Goal: Task Accomplishment & Management: Complete application form

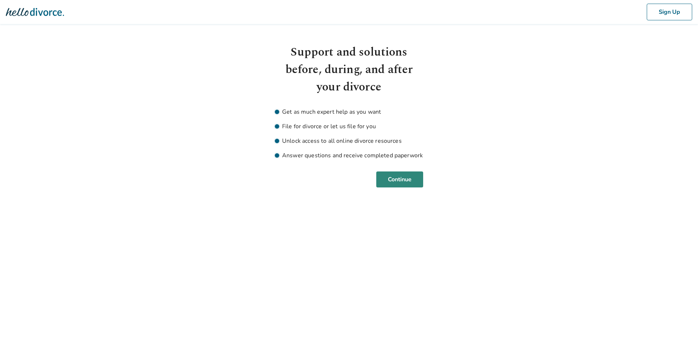
click at [399, 179] on button "Continue" at bounding box center [399, 180] width 47 height 16
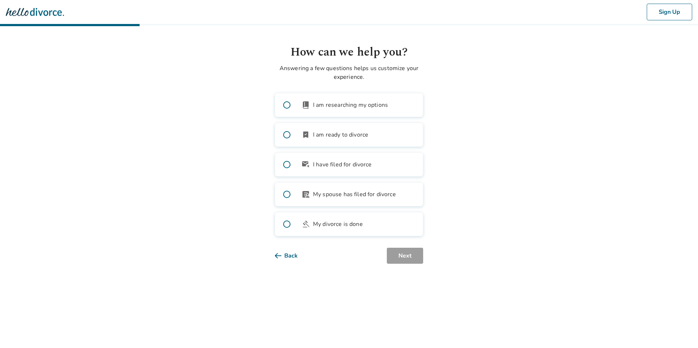
click at [285, 102] on span at bounding box center [286, 104] width 23 height 23
click at [413, 259] on button "Next" at bounding box center [405, 256] width 36 height 16
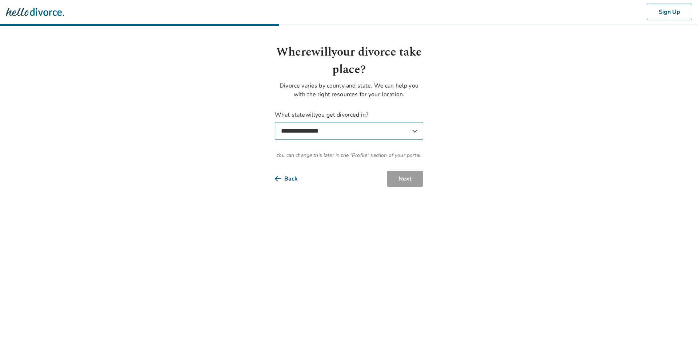
click at [333, 129] on select "**********" at bounding box center [349, 131] width 148 height 18
select select "**"
click at [275, 122] on select "**********" at bounding box center [349, 131] width 148 height 18
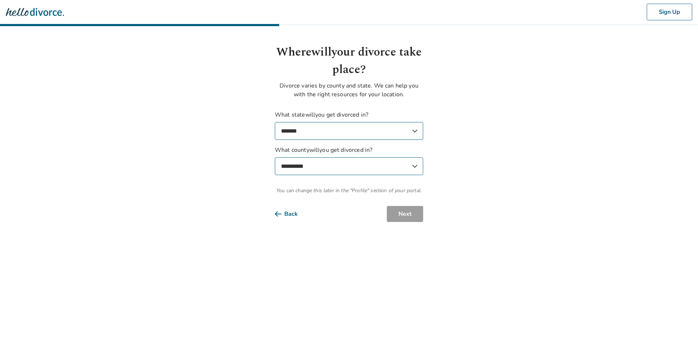
click at [378, 165] on select "**********" at bounding box center [349, 166] width 148 height 18
select select "******"
click at [275, 157] on select "**********" at bounding box center [349, 166] width 148 height 18
click at [400, 215] on button "Next" at bounding box center [405, 214] width 36 height 16
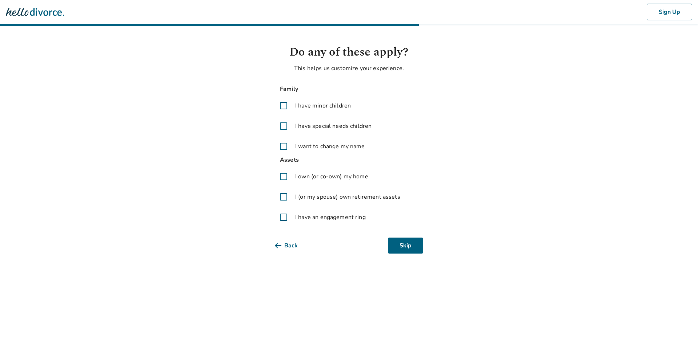
click at [283, 106] on span at bounding box center [283, 105] width 17 height 17
click at [396, 246] on button "Next" at bounding box center [405, 246] width 36 height 16
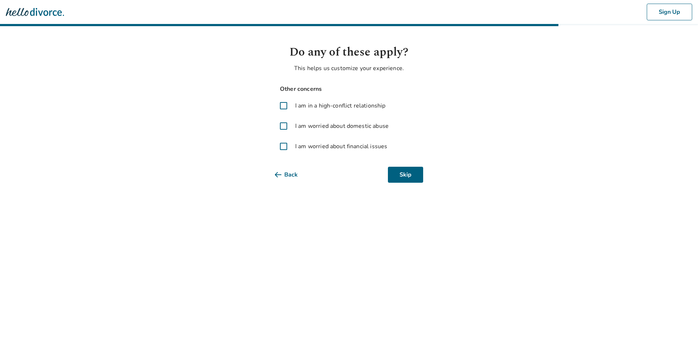
click at [282, 105] on span at bounding box center [283, 105] width 17 height 17
click at [394, 175] on button "Next" at bounding box center [405, 175] width 36 height 16
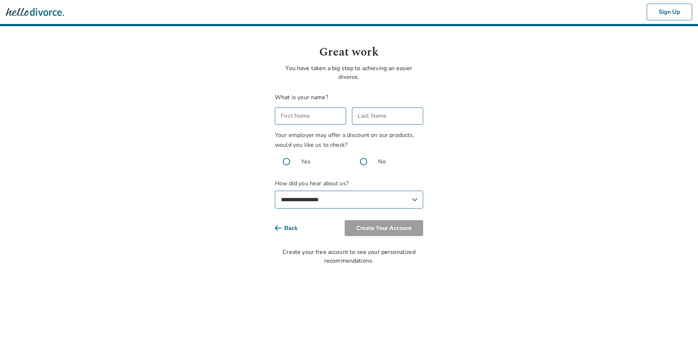
click at [285, 113] on div "First Name First Name" at bounding box center [310, 116] width 71 height 17
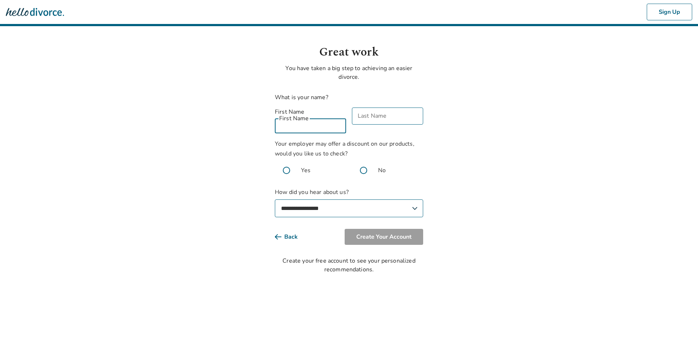
click at [253, 125] on body "**********" at bounding box center [349, 137] width 698 height 274
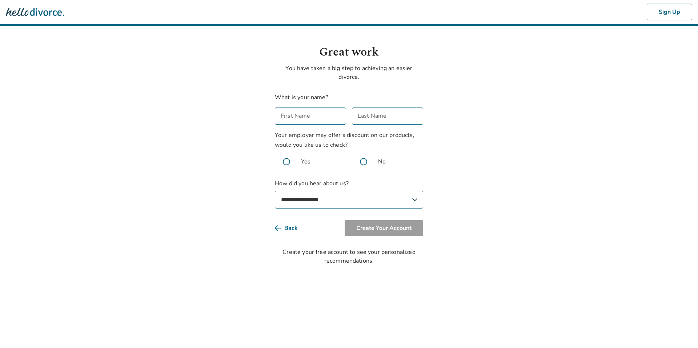
click at [285, 117] on input "First Name" at bounding box center [310, 116] width 71 height 17
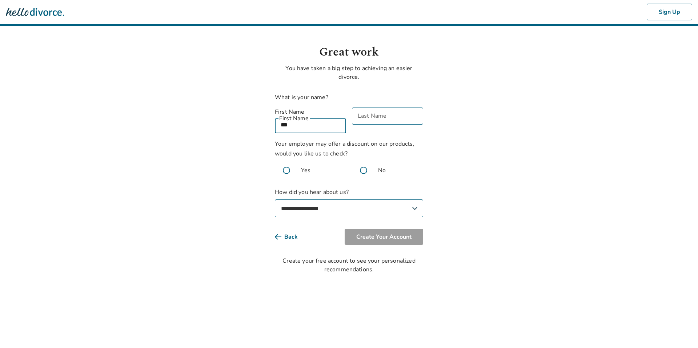
type input "***"
click at [364, 112] on div "Last Name Last Name" at bounding box center [387, 121] width 71 height 26
type input "****"
click at [363, 161] on span at bounding box center [363, 170] width 23 height 23
click at [328, 199] on select "**********" at bounding box center [349, 208] width 148 height 18
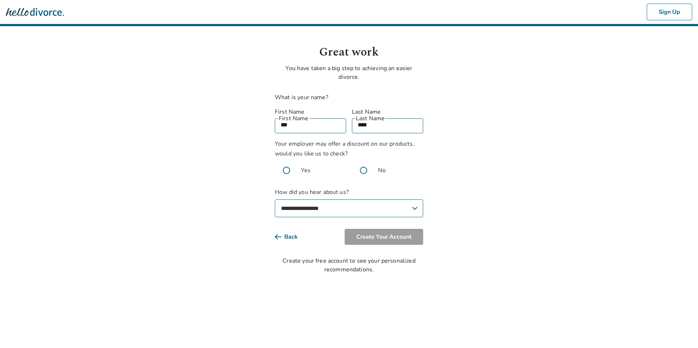
select select "**********"
click at [275, 199] on select "**********" at bounding box center [349, 208] width 148 height 18
click at [384, 229] on button "Create Your Account" at bounding box center [383, 237] width 78 height 16
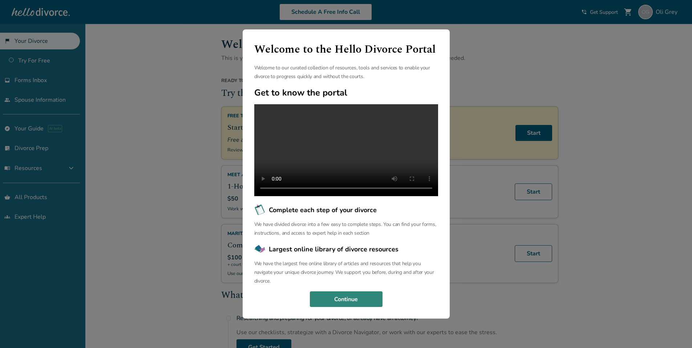
click at [338, 302] on button "Continue" at bounding box center [346, 299] width 73 height 16
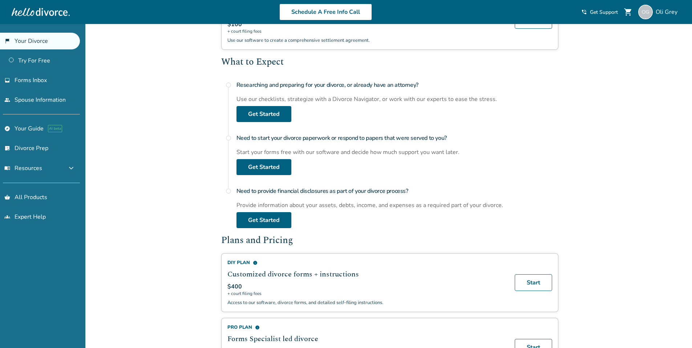
scroll to position [243, 0]
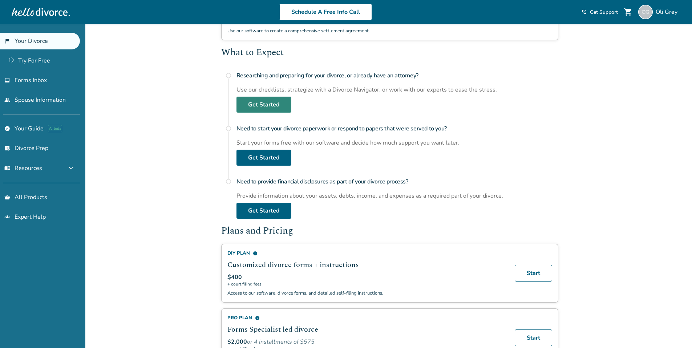
click at [264, 104] on link "Get Started" at bounding box center [264, 105] width 55 height 16
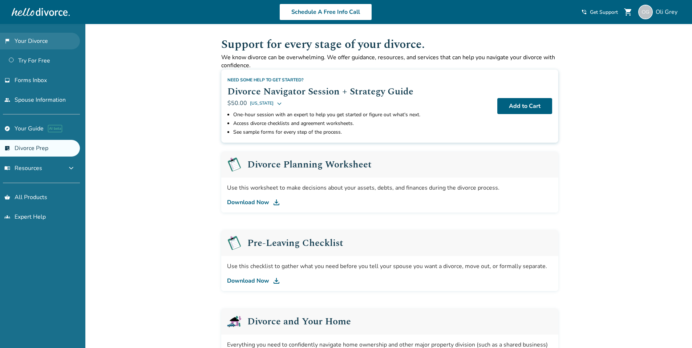
click at [31, 41] on link "flag_2 Your Divorce" at bounding box center [40, 41] width 80 height 17
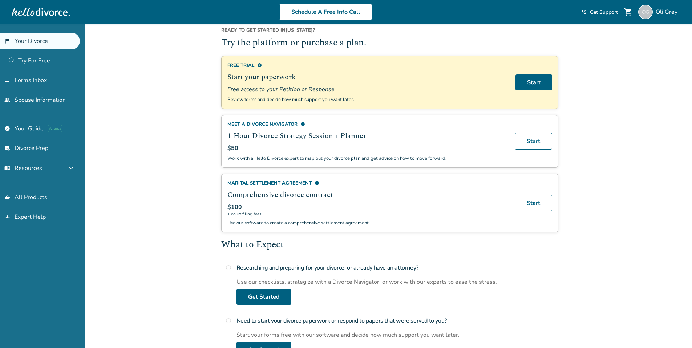
scroll to position [48, 0]
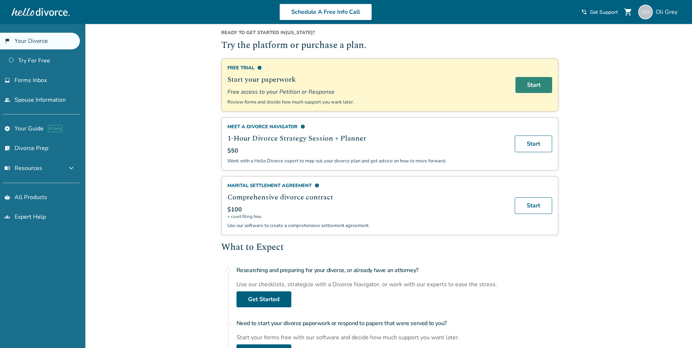
click at [538, 91] on link "Start" at bounding box center [534, 85] width 37 height 16
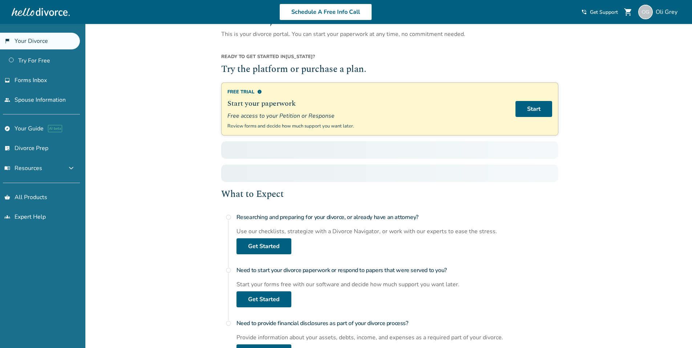
click at [54, 39] on link "flag_2 Your Divorce" at bounding box center [40, 41] width 80 height 17
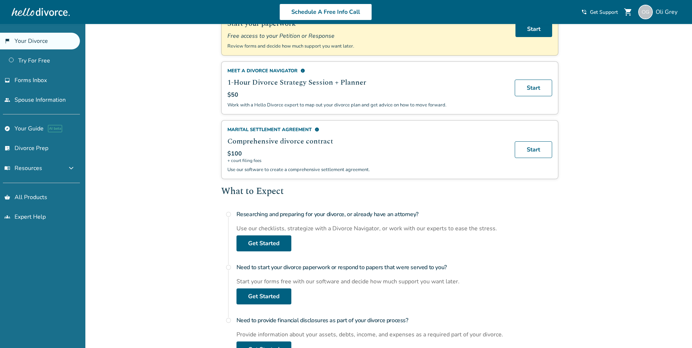
scroll to position [200, 0]
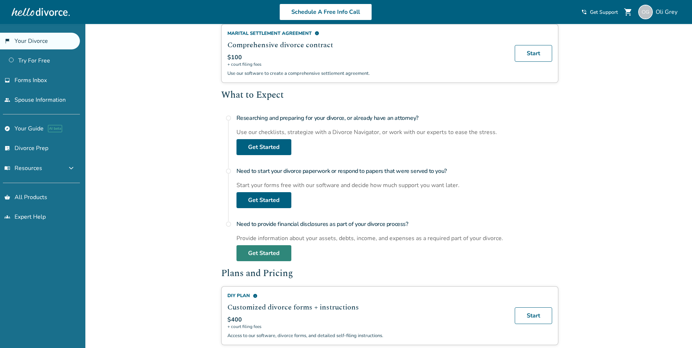
click at [253, 253] on link "Get Started" at bounding box center [264, 253] width 55 height 16
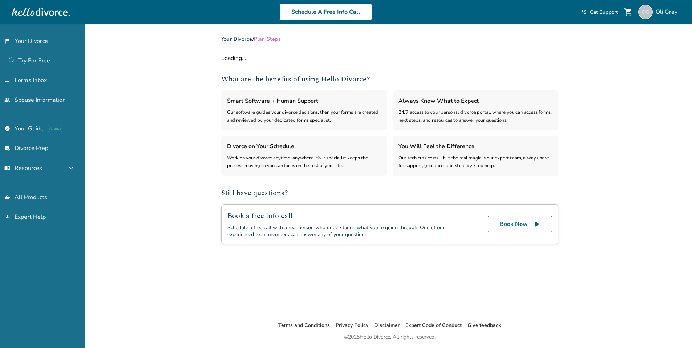
select select "***"
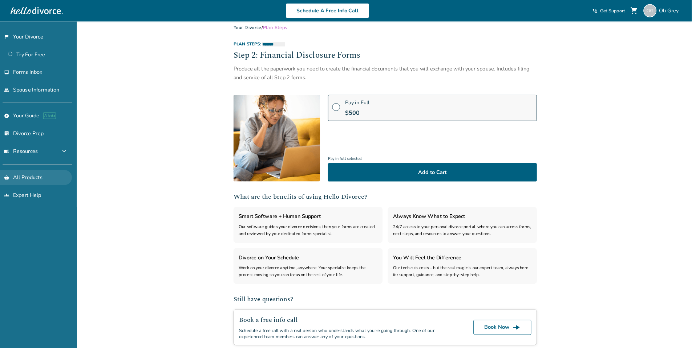
scroll to position [8, 0]
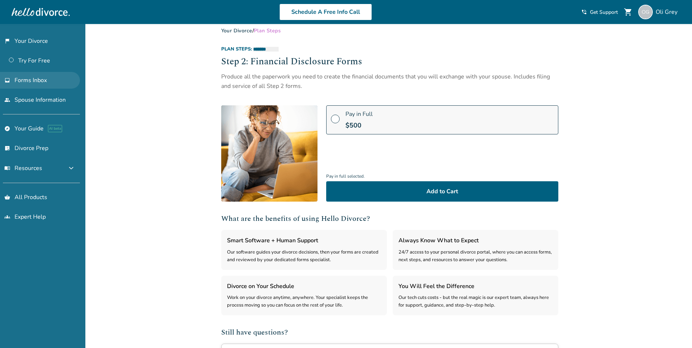
click at [25, 81] on span "Forms Inbox" at bounding box center [31, 80] width 32 height 8
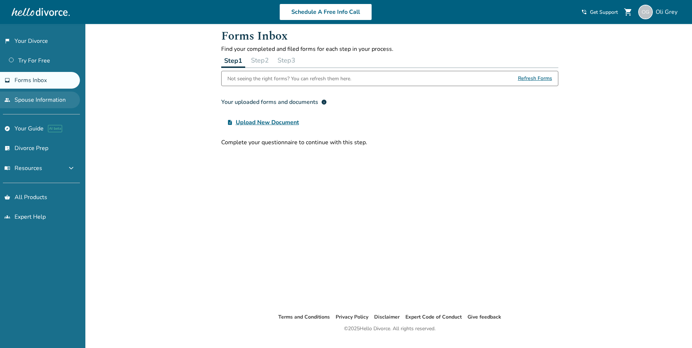
click at [27, 101] on link "people Spouse Information" at bounding box center [40, 100] width 80 height 17
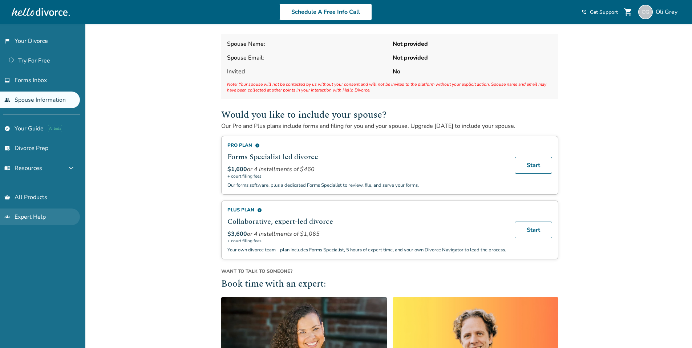
scroll to position [34, 0]
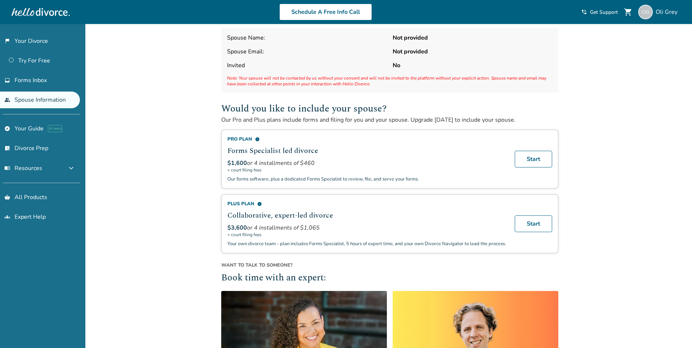
click at [162, 192] on div "Added to cart Spouse Information Spouse Name: Not provided Spouse Email: Not pr…" at bounding box center [346, 254] width 692 height 529
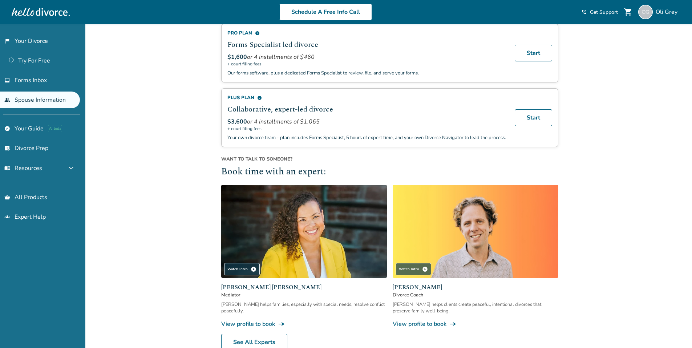
scroll to position [145, 0]
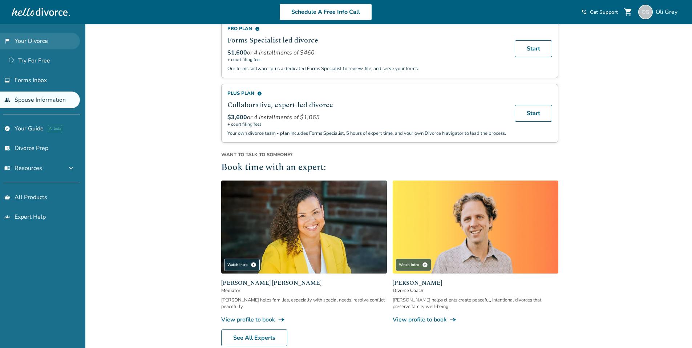
click at [28, 42] on link "flag_2 Your Divorce" at bounding box center [40, 41] width 80 height 17
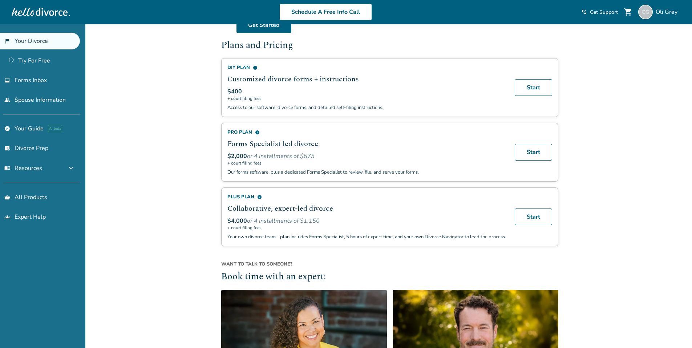
scroll to position [421, 0]
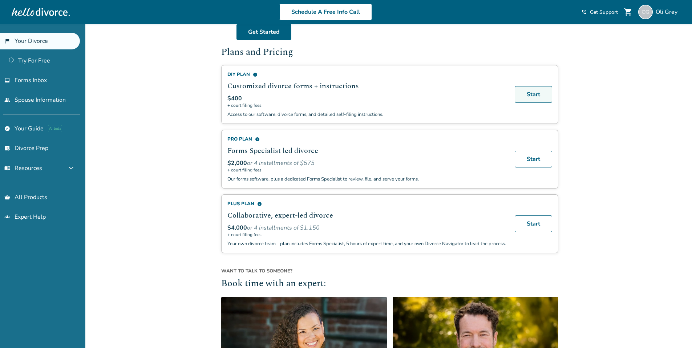
click at [532, 96] on link "Start" at bounding box center [533, 94] width 37 height 17
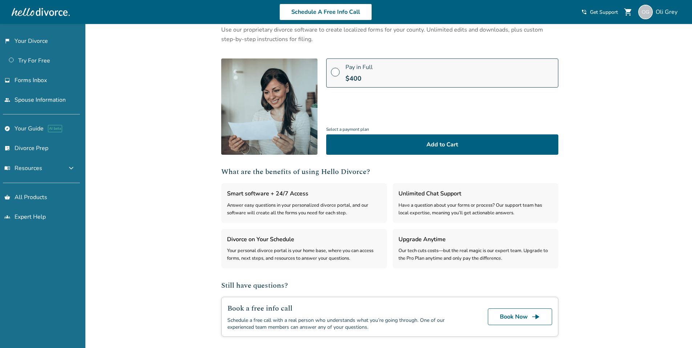
scroll to position [35, 0]
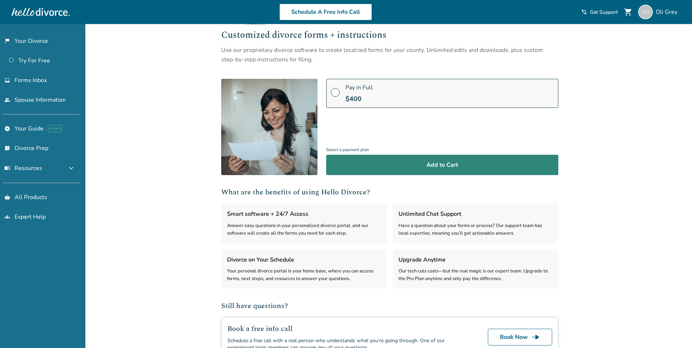
click at [390, 163] on button "Add to Cart" at bounding box center [442, 165] width 232 height 20
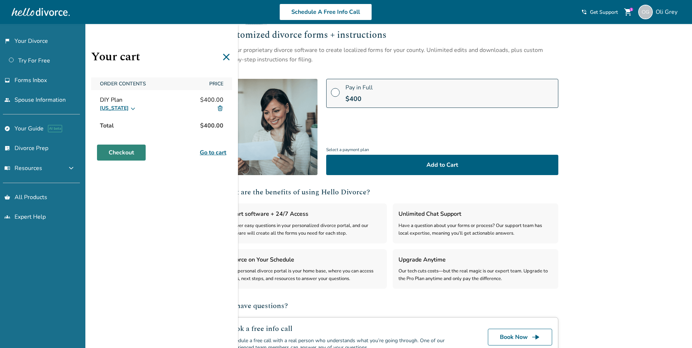
click at [126, 153] on link "Checkout" at bounding box center [121, 153] width 49 height 16
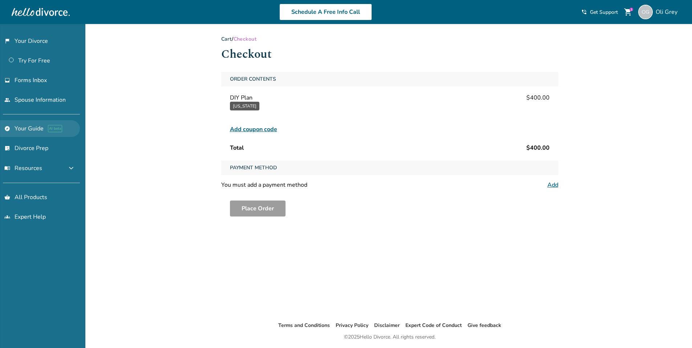
click at [23, 129] on link "explore Your Guide AI beta" at bounding box center [40, 128] width 80 height 17
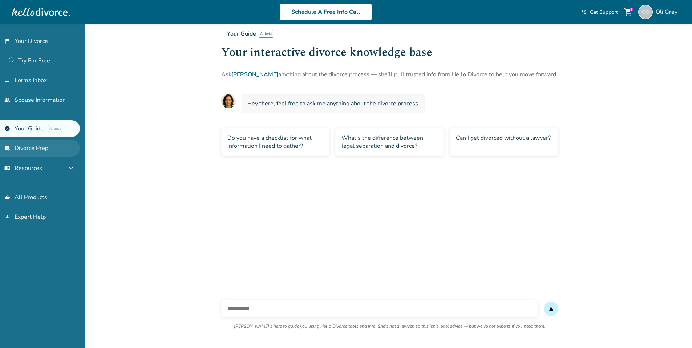
click at [23, 151] on link "list_alt_check Divorce Prep" at bounding box center [40, 148] width 80 height 17
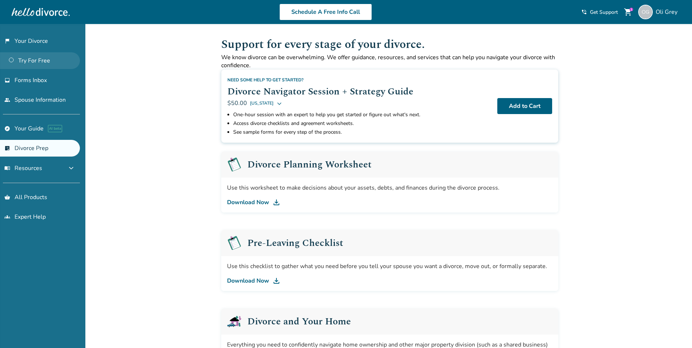
click at [41, 62] on link "Try For Free" at bounding box center [40, 60] width 80 height 17
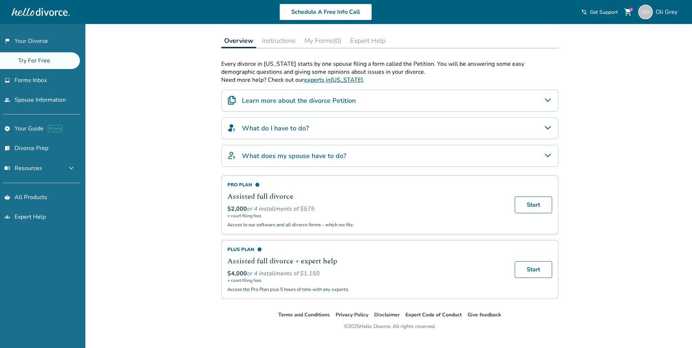
scroll to position [104, 0]
click at [258, 183] on span "info" at bounding box center [257, 183] width 5 height 5
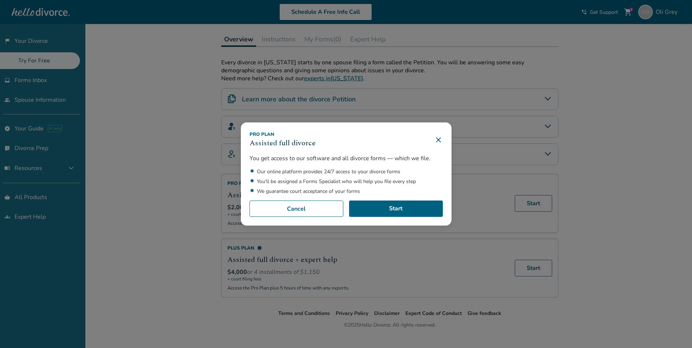
click at [441, 140] on icon at bounding box center [438, 139] width 5 height 5
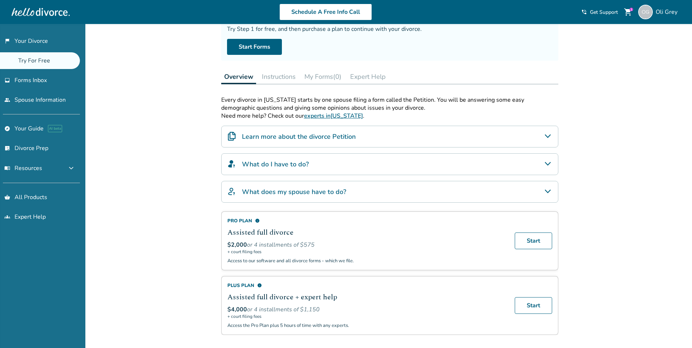
scroll to position [0, 0]
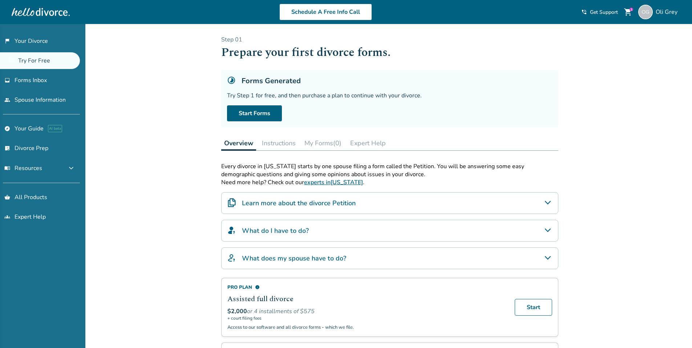
click at [289, 144] on button "Instructions" at bounding box center [279, 143] width 40 height 15
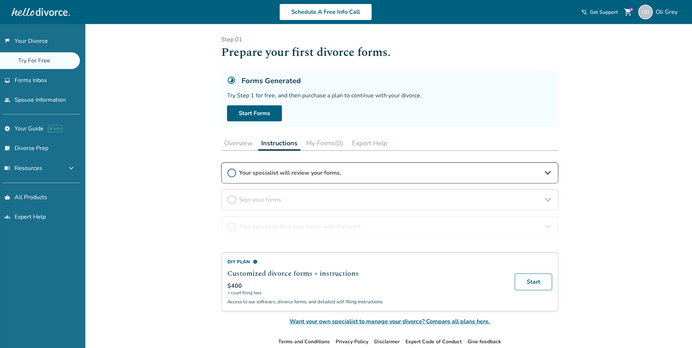
click at [550, 174] on div "DIY Plan info Customized divorce forms + instructions $400 + court filing fees …" at bounding box center [389, 244] width 337 height 164
click at [548, 172] on div "DIY Plan info Customized divorce forms + instructions $400 + court filing fees …" at bounding box center [389, 244] width 337 height 164
click at [233, 144] on button "Overview" at bounding box center [238, 143] width 34 height 15
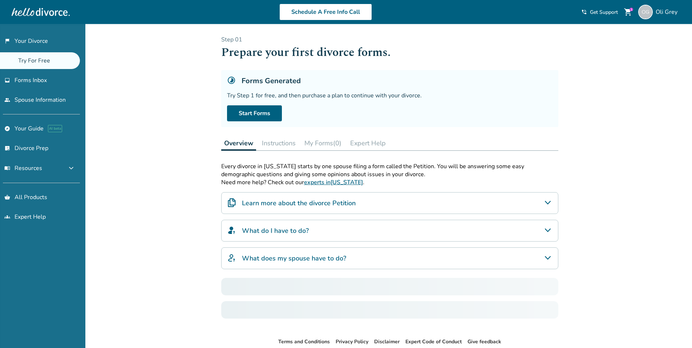
click at [359, 144] on button "Expert Help" at bounding box center [367, 143] width 41 height 15
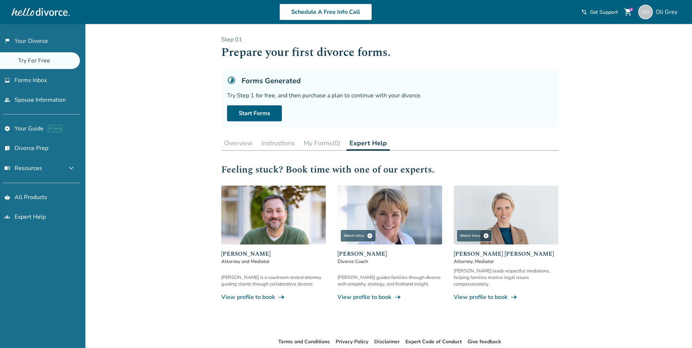
click at [234, 142] on button "Overview" at bounding box center [238, 143] width 34 height 15
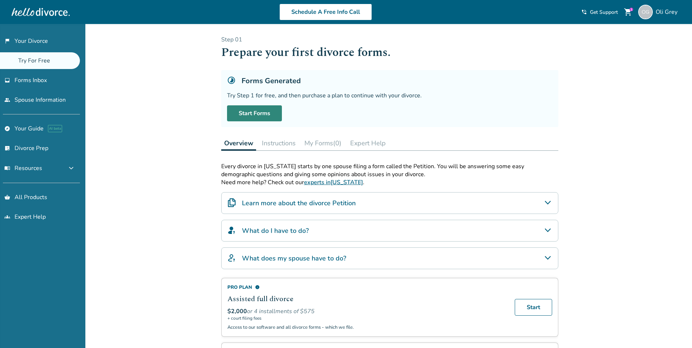
click at [253, 113] on link "Start Forms" at bounding box center [254, 113] width 55 height 16
drag, startPoint x: 245, startPoint y: 113, endPoint x: 205, endPoint y: 126, distance: 42.7
click at [245, 113] on link "Start Forms" at bounding box center [254, 113] width 55 height 16
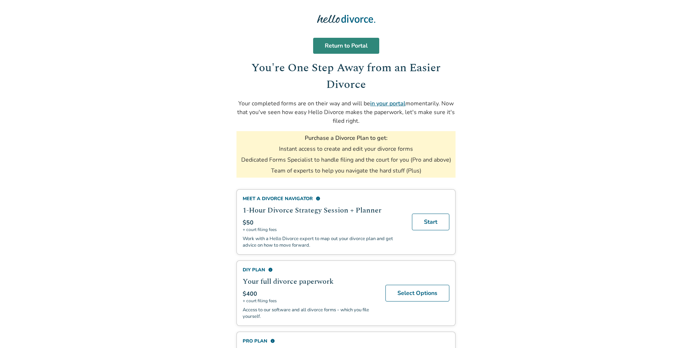
click at [346, 48] on link "Return to Portal" at bounding box center [346, 46] width 66 height 16
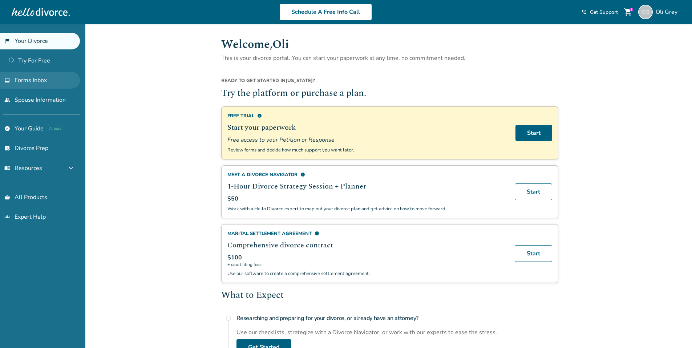
click at [48, 80] on link "inbox Forms Inbox" at bounding box center [40, 80] width 80 height 17
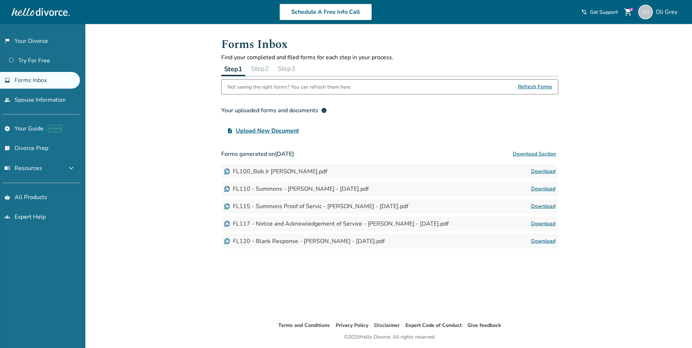
click at [550, 170] on link "Download" at bounding box center [543, 171] width 24 height 9
click at [260, 69] on button "Step 2" at bounding box center [260, 68] width 24 height 15
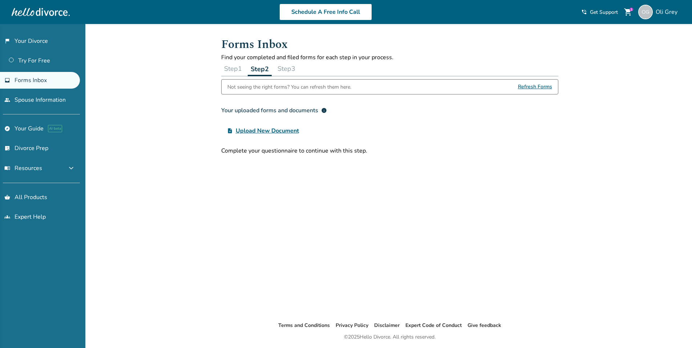
click at [293, 70] on button "Step 3" at bounding box center [287, 68] width 24 height 15
click at [233, 69] on button "Step 1" at bounding box center [233, 68] width 24 height 15
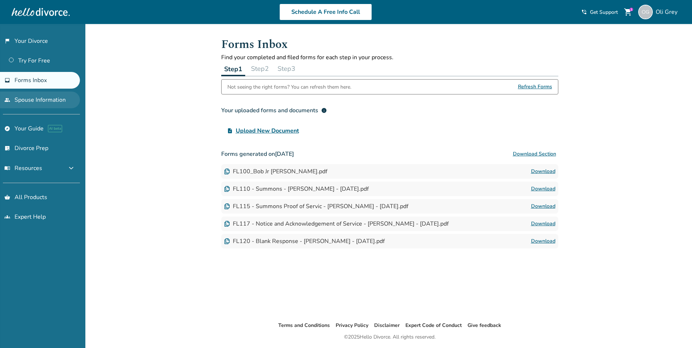
click at [43, 101] on link "people Spouse Information" at bounding box center [40, 100] width 80 height 17
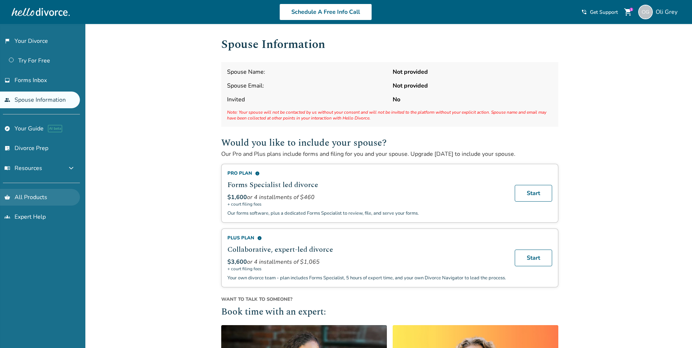
click at [36, 197] on link "shopping_basket All Products" at bounding box center [40, 197] width 80 height 17
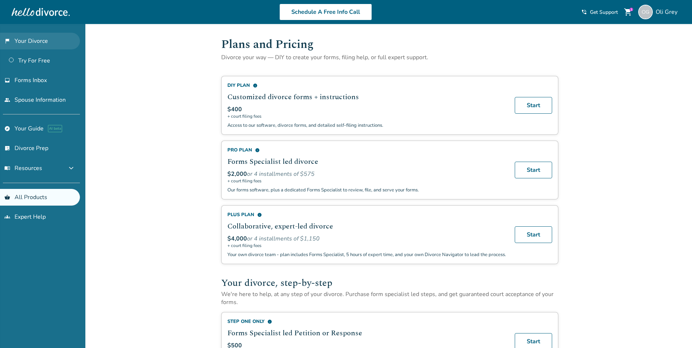
click at [30, 40] on link "flag_2 Your Divorce" at bounding box center [40, 41] width 80 height 17
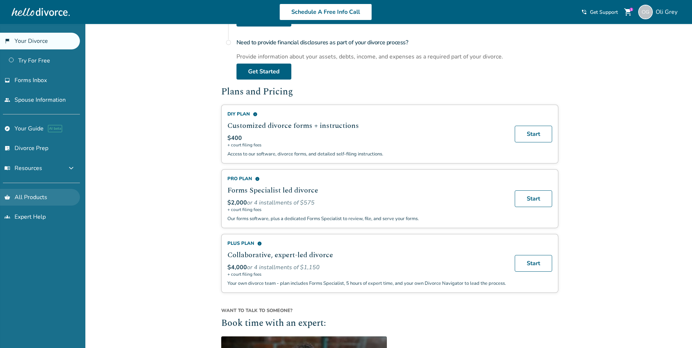
scroll to position [383, 0]
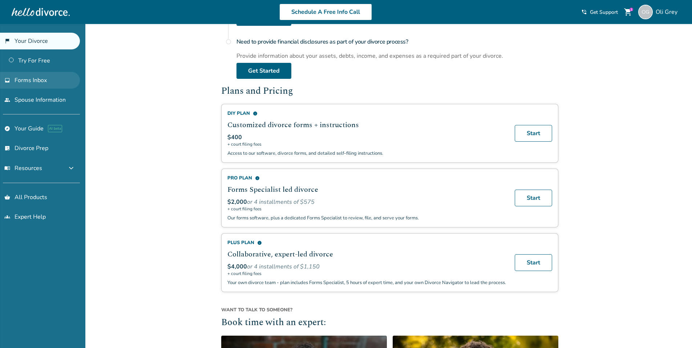
click at [25, 79] on span "Forms Inbox" at bounding box center [31, 80] width 32 height 8
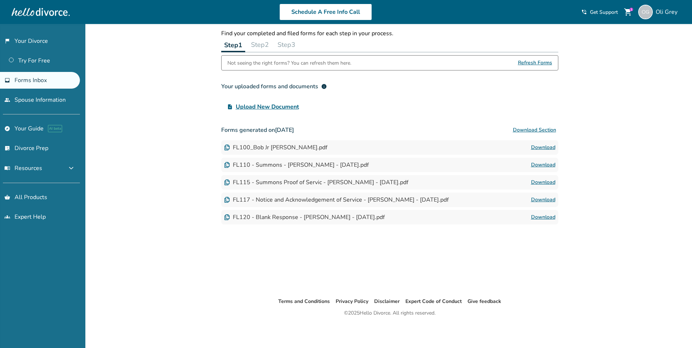
scroll to position [24, 0]
click at [29, 125] on link "explore Your Guide AI beta" at bounding box center [40, 128] width 80 height 17
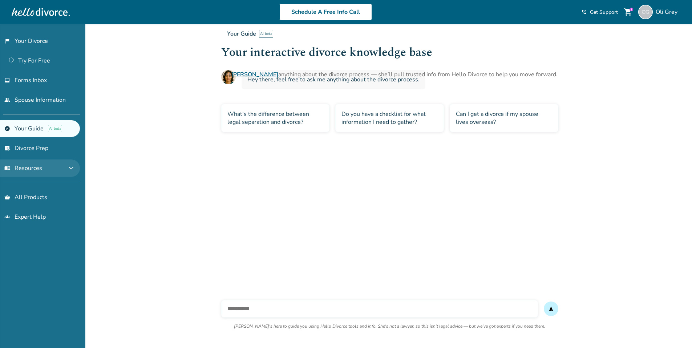
click at [59, 172] on button "menu_book Resources expand_more" at bounding box center [40, 168] width 80 height 17
click at [59, 172] on button "menu_book Resources expand_less" at bounding box center [40, 168] width 80 height 17
click at [36, 149] on link "list_alt_check Divorce Prep" at bounding box center [40, 148] width 80 height 17
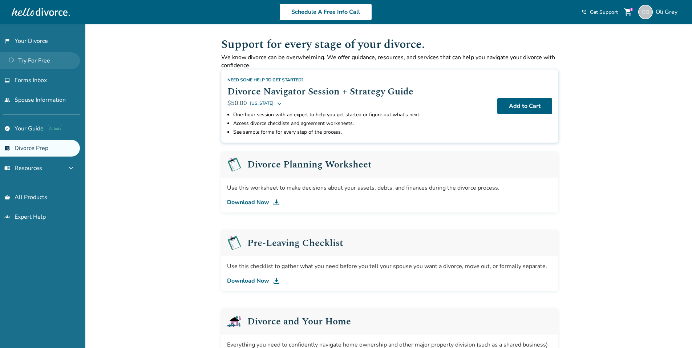
click at [39, 62] on link "Try For Free" at bounding box center [40, 60] width 80 height 17
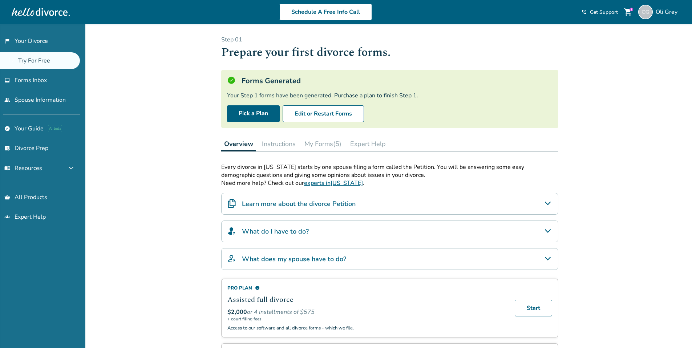
click at [318, 231] on div "What do I have to do?" at bounding box center [389, 232] width 337 height 22
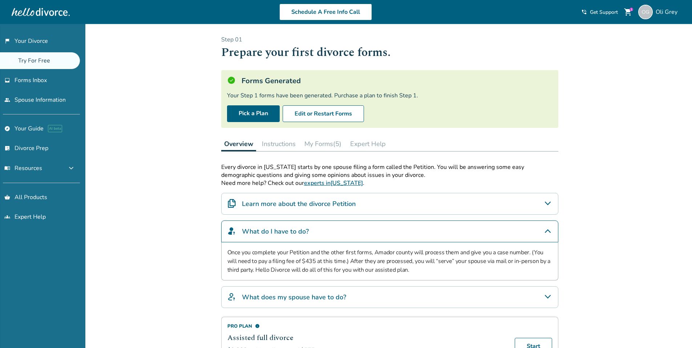
click at [314, 232] on div "What do I have to do?" at bounding box center [389, 232] width 337 height 22
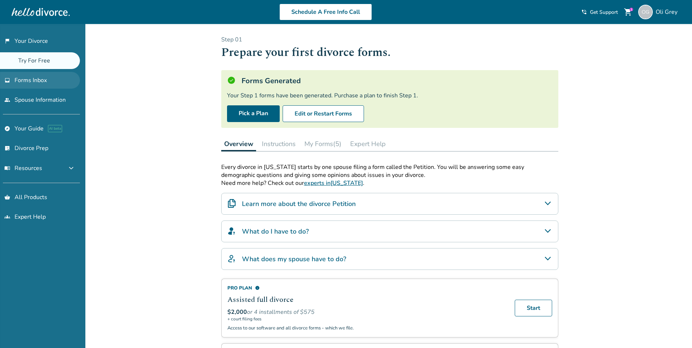
click at [26, 80] on span "Forms Inbox" at bounding box center [31, 80] width 32 height 8
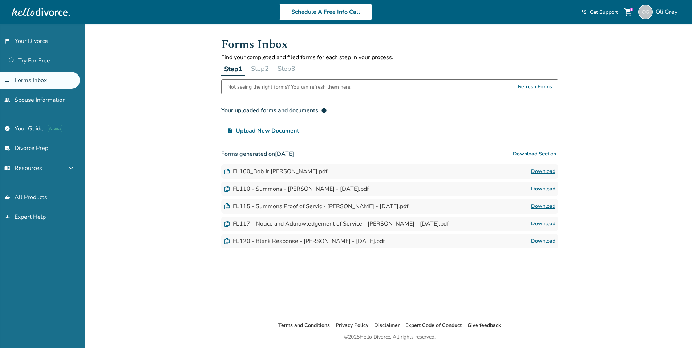
click at [525, 155] on button "Download Section" at bounding box center [535, 154] width 48 height 15
click at [25, 59] on link "Try For Free" at bounding box center [40, 60] width 80 height 17
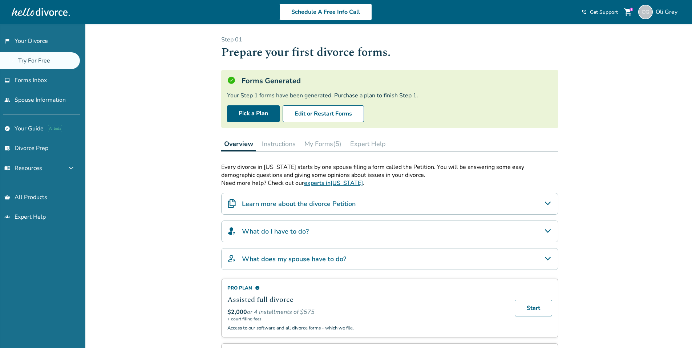
click at [371, 146] on button "Expert Help" at bounding box center [367, 144] width 41 height 15
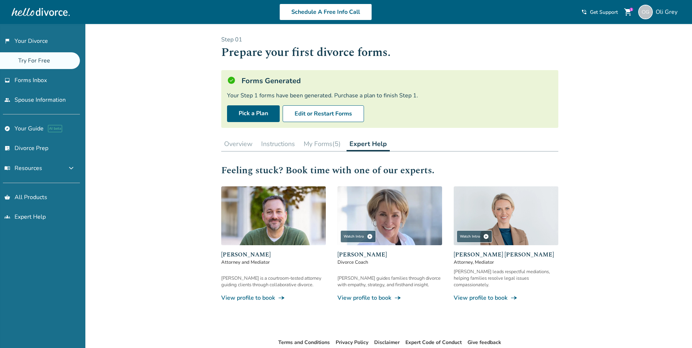
click at [328, 145] on button "My Forms (5)" at bounding box center [322, 144] width 43 height 15
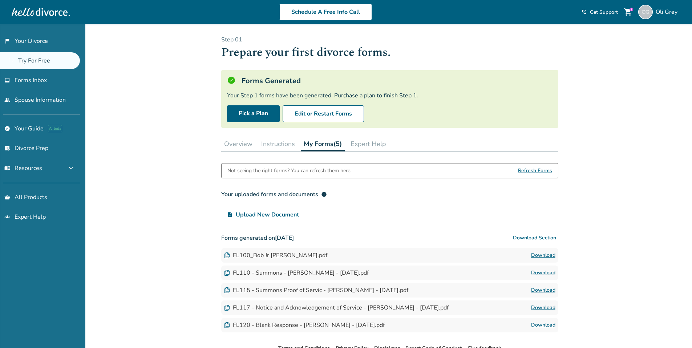
click at [235, 146] on button "Overview" at bounding box center [238, 144] width 34 height 15
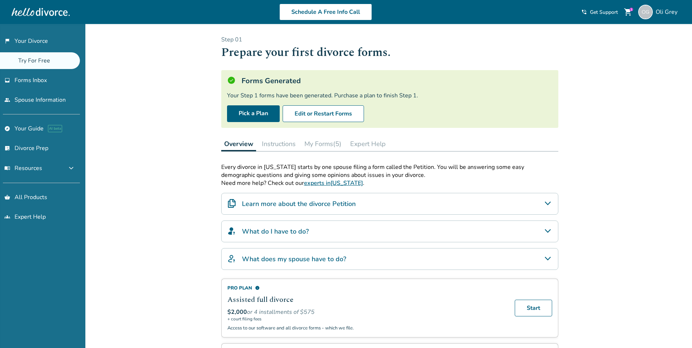
click at [271, 141] on button "Instructions" at bounding box center [279, 144] width 40 height 15
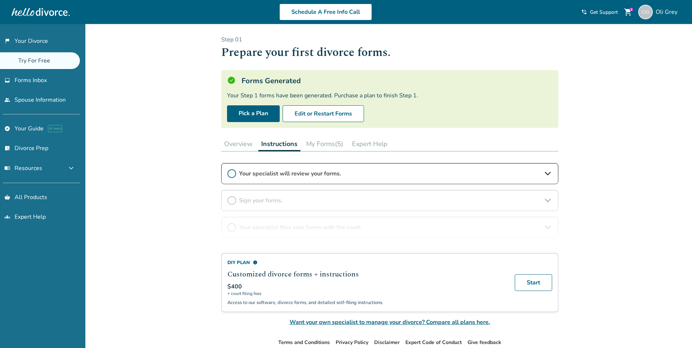
click at [258, 174] on div "DIY Plan info Customized divorce forms + instructions $400 + court filing fees …" at bounding box center [389, 245] width 337 height 164
click at [550, 173] on div "DIY Plan info Customized divorce forms + instructions $400 + court filing fees …" at bounding box center [389, 245] width 337 height 164
click at [328, 143] on button "My Forms (5)" at bounding box center [324, 144] width 43 height 15
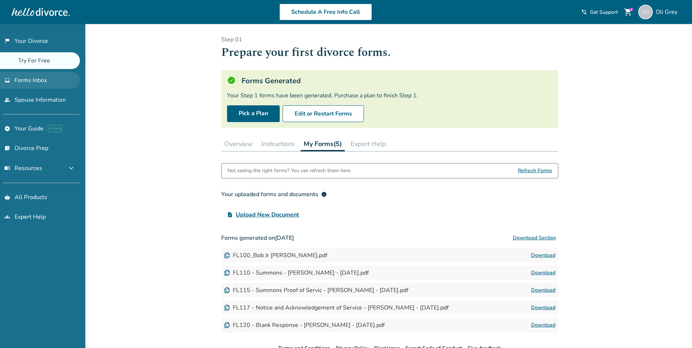
click at [41, 77] on span "Forms Inbox" at bounding box center [31, 80] width 32 height 8
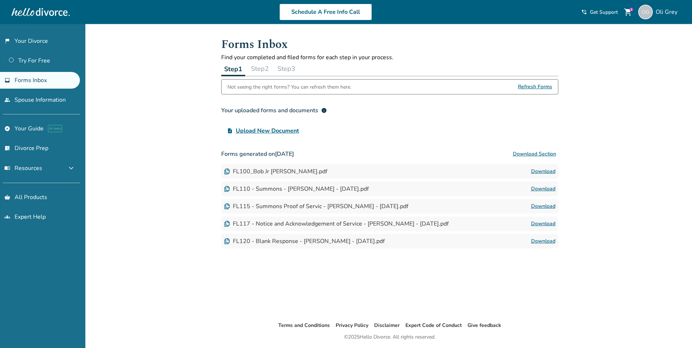
click at [256, 70] on button "Step 2" at bounding box center [260, 68] width 24 height 15
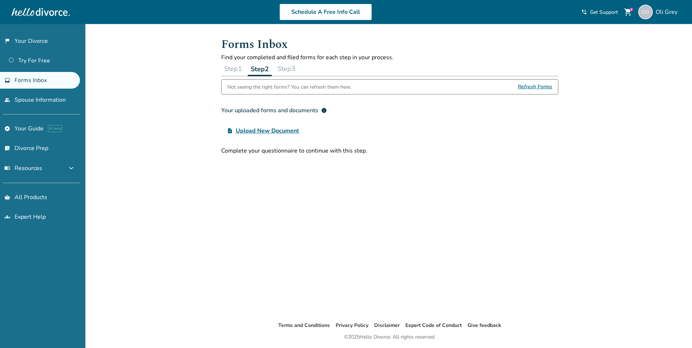
click at [293, 68] on button "Step 3" at bounding box center [287, 68] width 24 height 15
click at [324, 110] on span "info" at bounding box center [324, 111] width 6 height 6
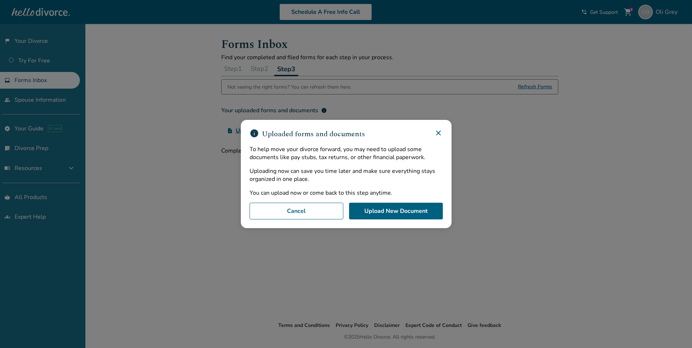
click at [442, 131] on icon at bounding box center [438, 133] width 9 height 9
